Goal: Transaction & Acquisition: Obtain resource

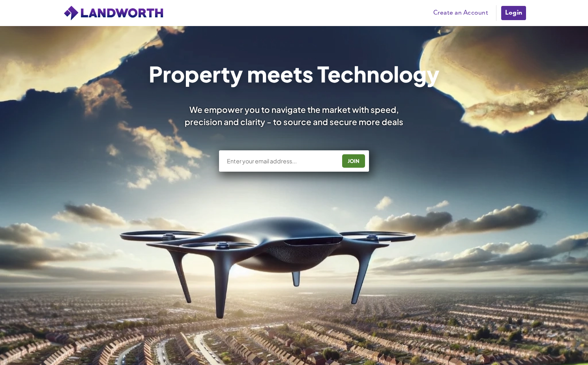
click at [450, 11] on link "Create an Account" at bounding box center [460, 13] width 63 height 12
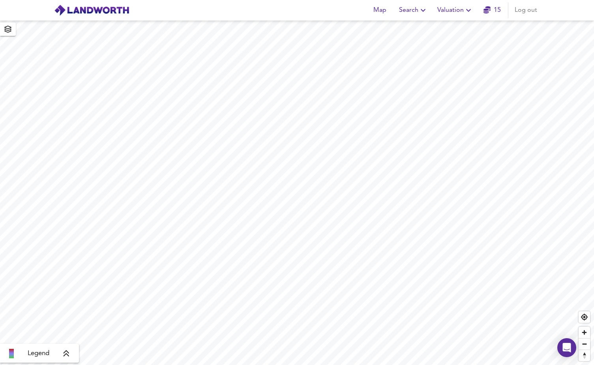
click at [451, 7] on span "Valuation" at bounding box center [455, 10] width 36 height 11
click at [455, 29] on li "New Valuation Report" at bounding box center [455, 28] width 94 height 14
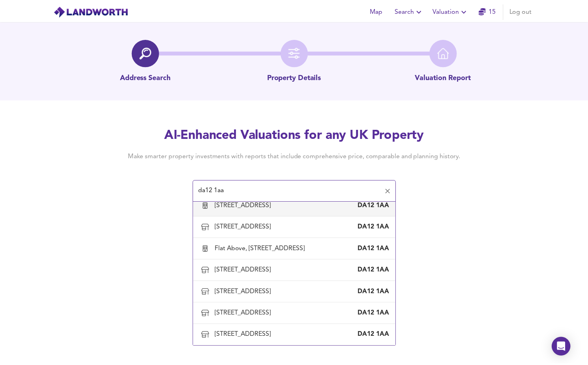
scroll to position [935, 0]
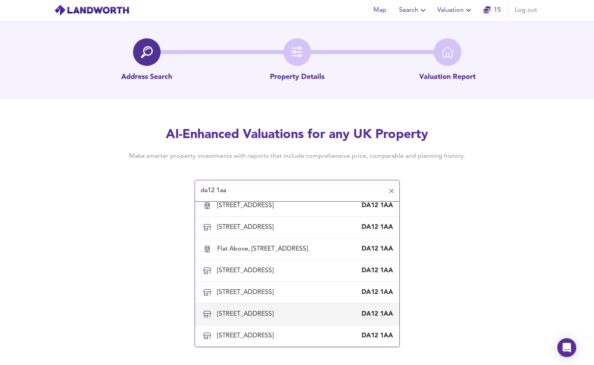
click at [277, 310] on div "18-20 Manor Road, Gravesend, Kent" at bounding box center [247, 314] width 60 height 9
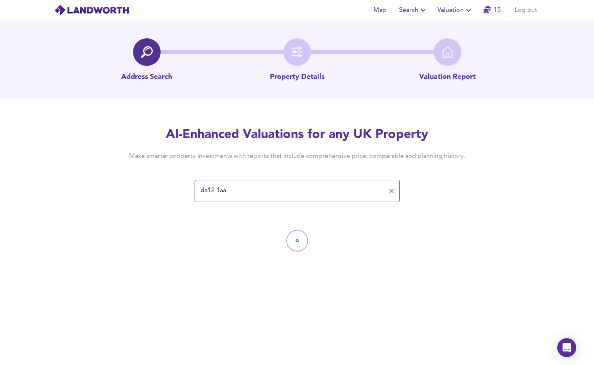
type input "18-20 Manor Road, Gravesend, Kent"
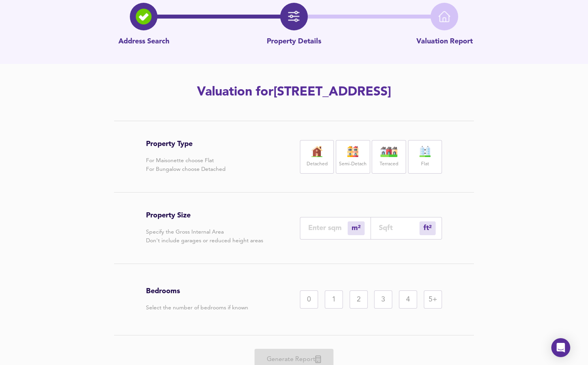
scroll to position [69, 0]
